Goal: Navigation & Orientation: Find specific page/section

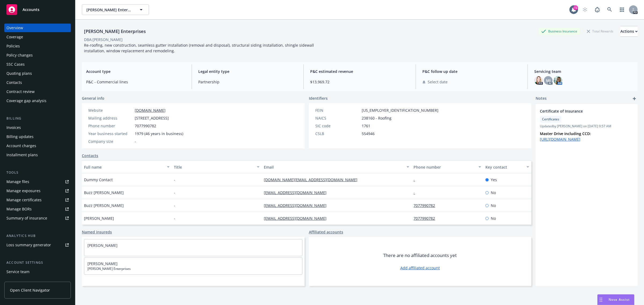
click at [31, 9] on span "Accounts" at bounding box center [31, 10] width 17 height 4
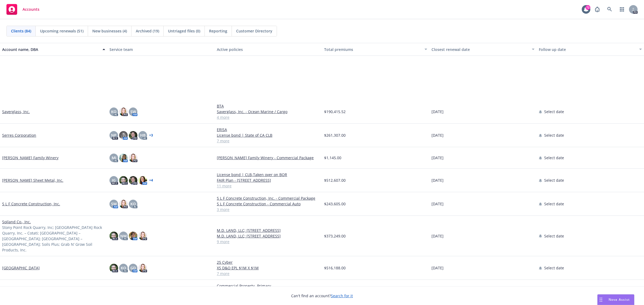
scroll to position [1543, 0]
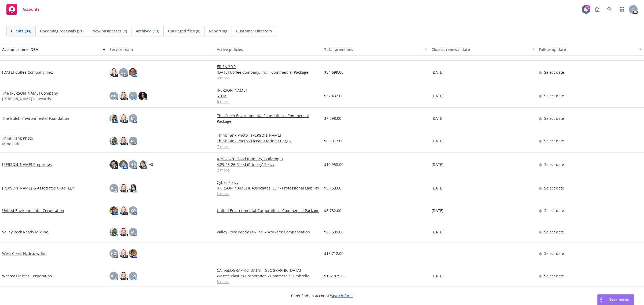
click at [31, 277] on link "Westec Plastics Corporation" at bounding box center [27, 276] width 50 height 6
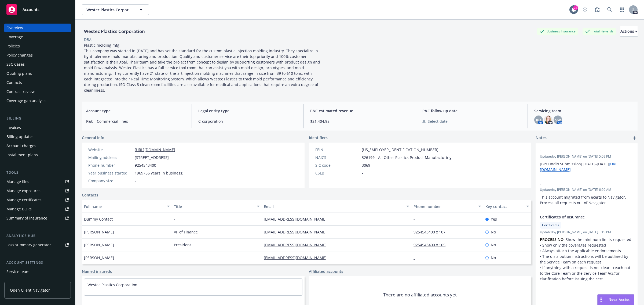
click at [16, 48] on div "Policies" at bounding box center [12, 46] width 13 height 9
